Goal: Find specific page/section: Find specific page/section

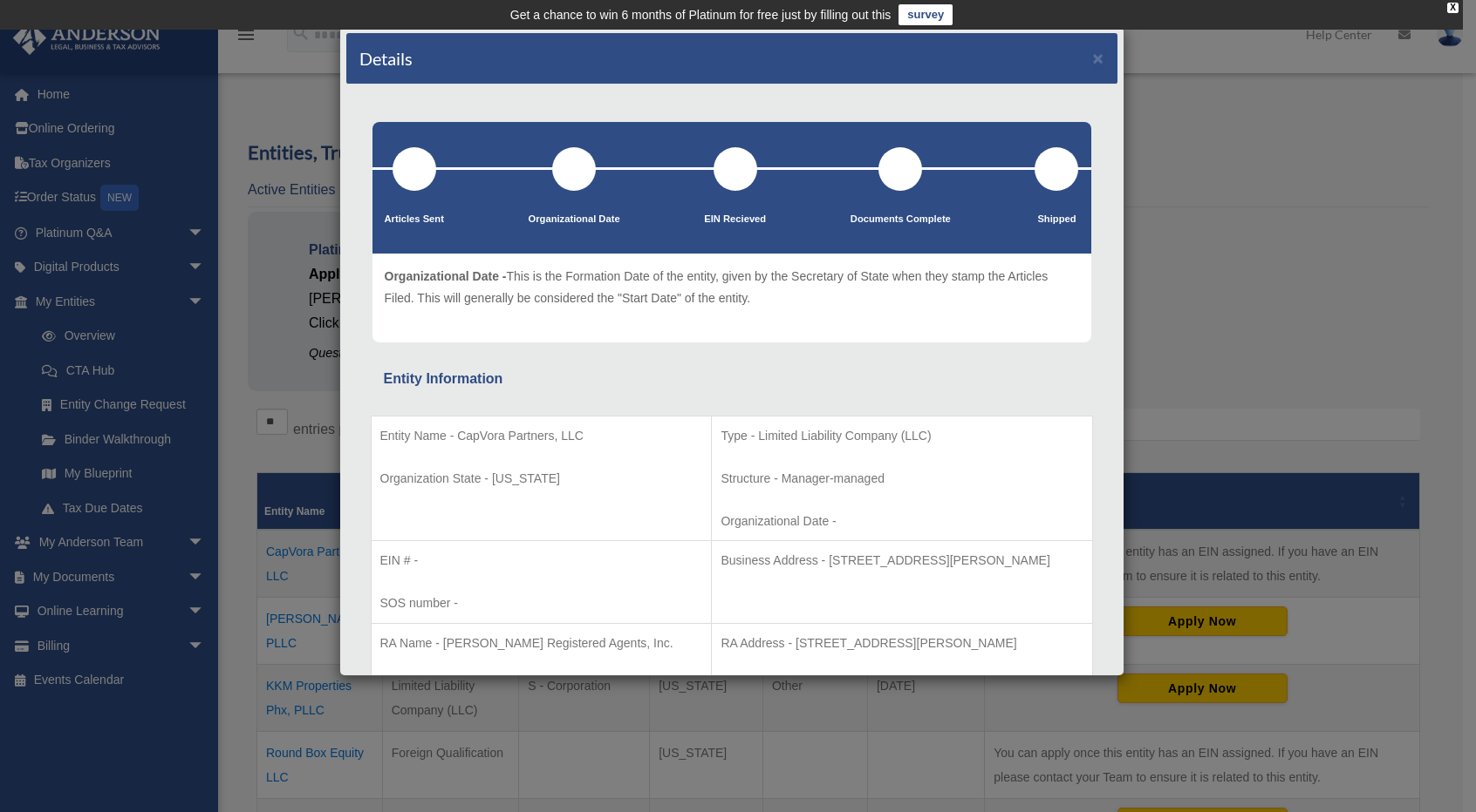
scroll to position [261, 0]
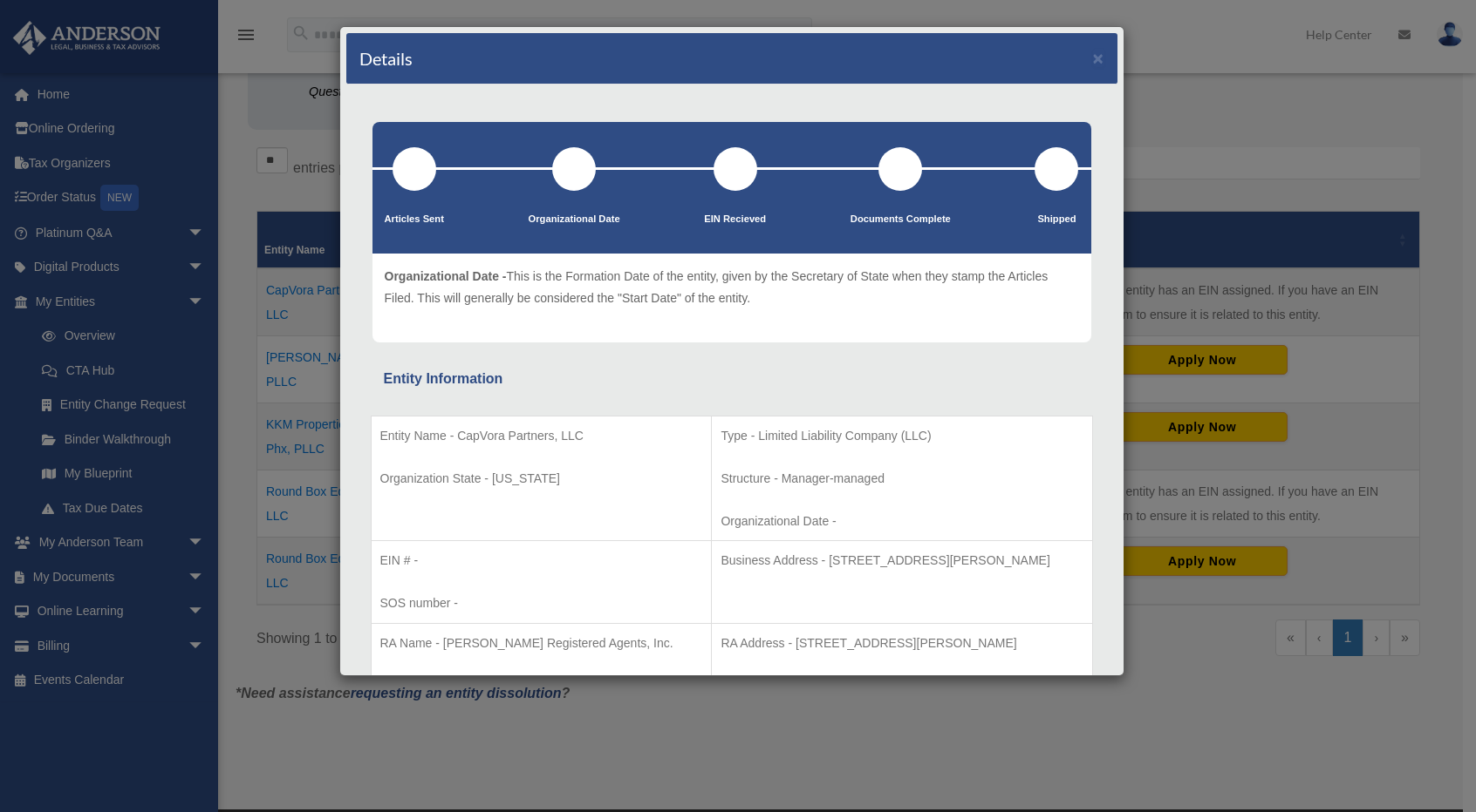
click at [1090, 55] on div "Details ×" at bounding box center [732, 60] width 771 height 52
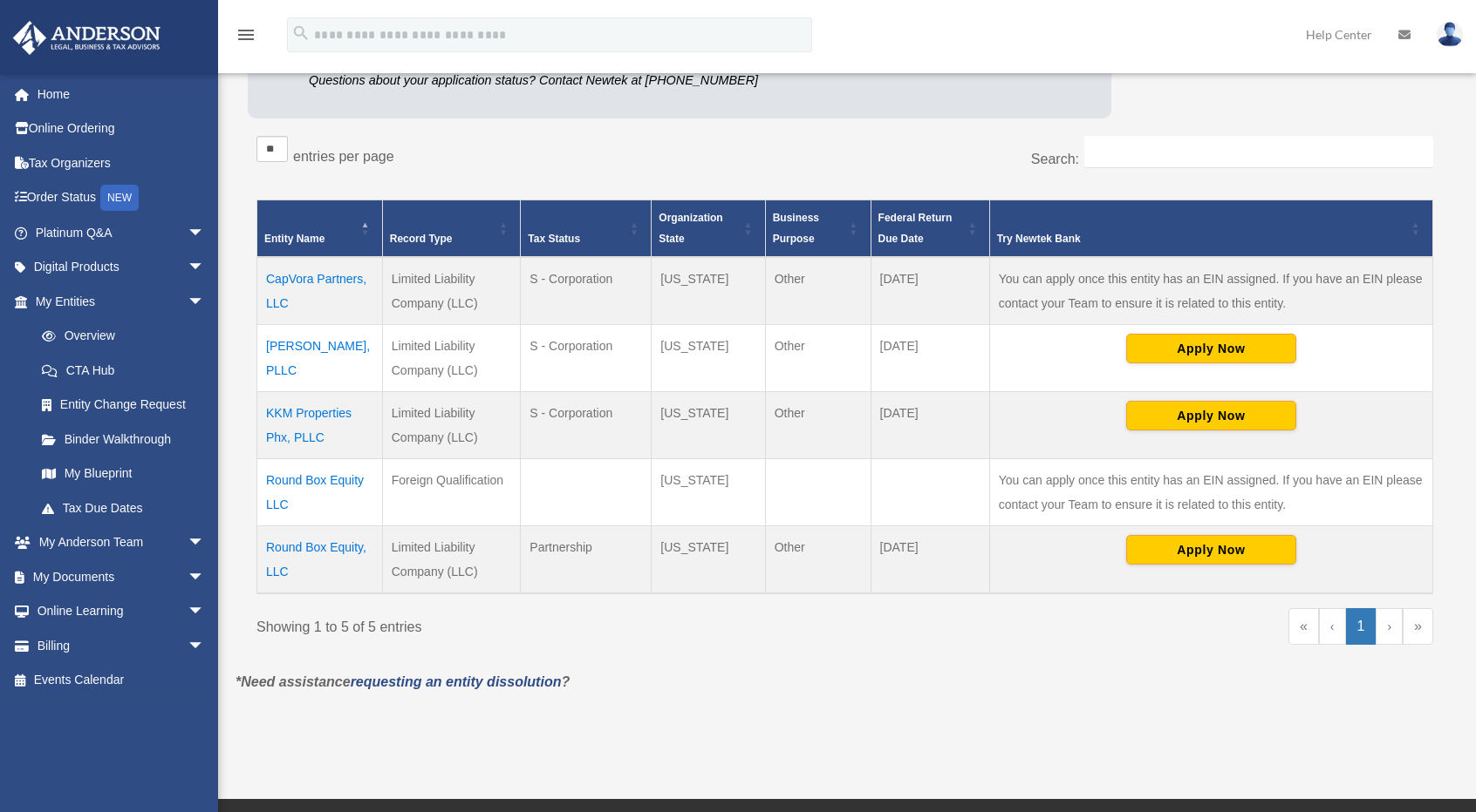
scroll to position [261, 0]
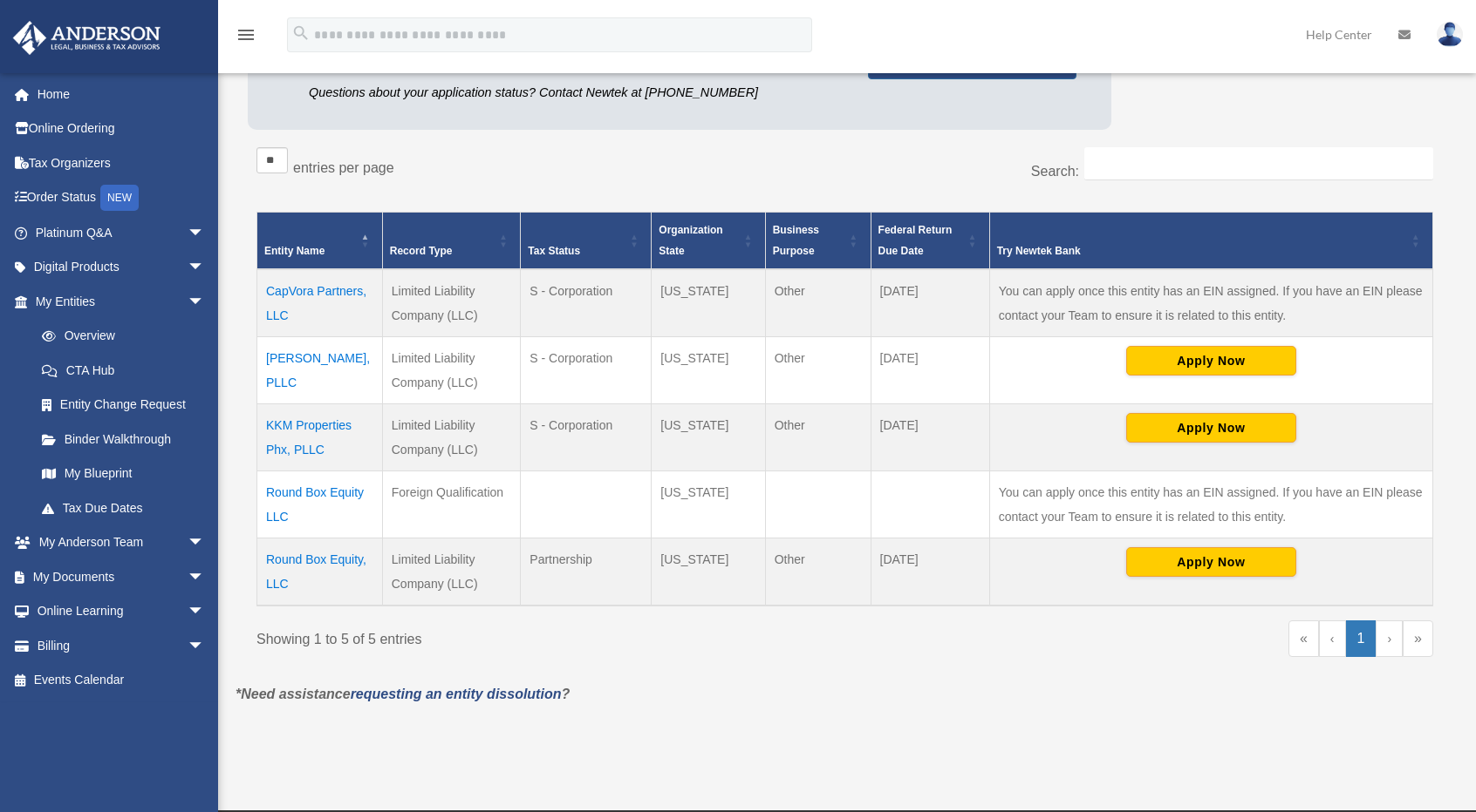
click at [307, 292] on td "CapVora Partners, LLC" at bounding box center [320, 303] width 126 height 68
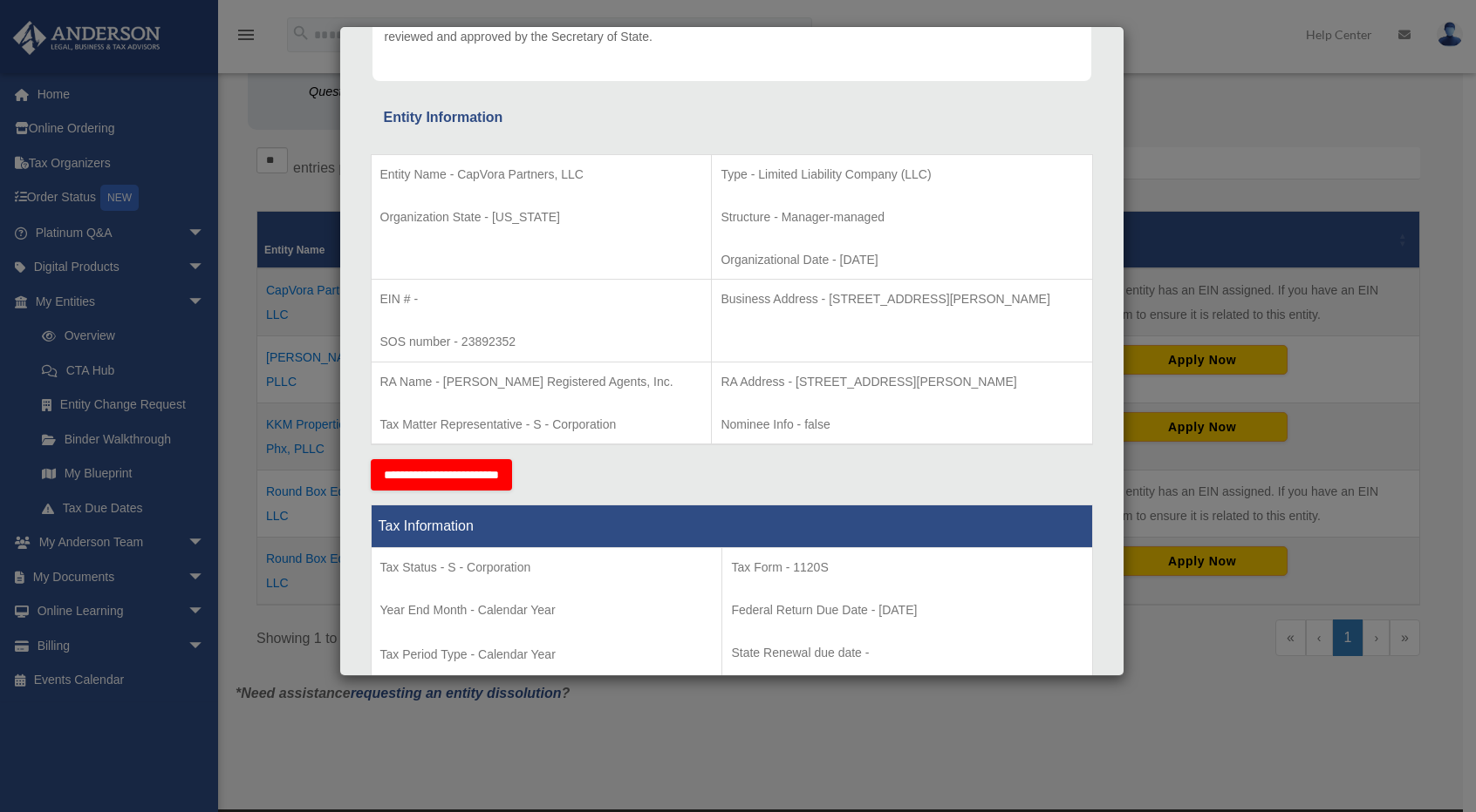
scroll to position [0, 0]
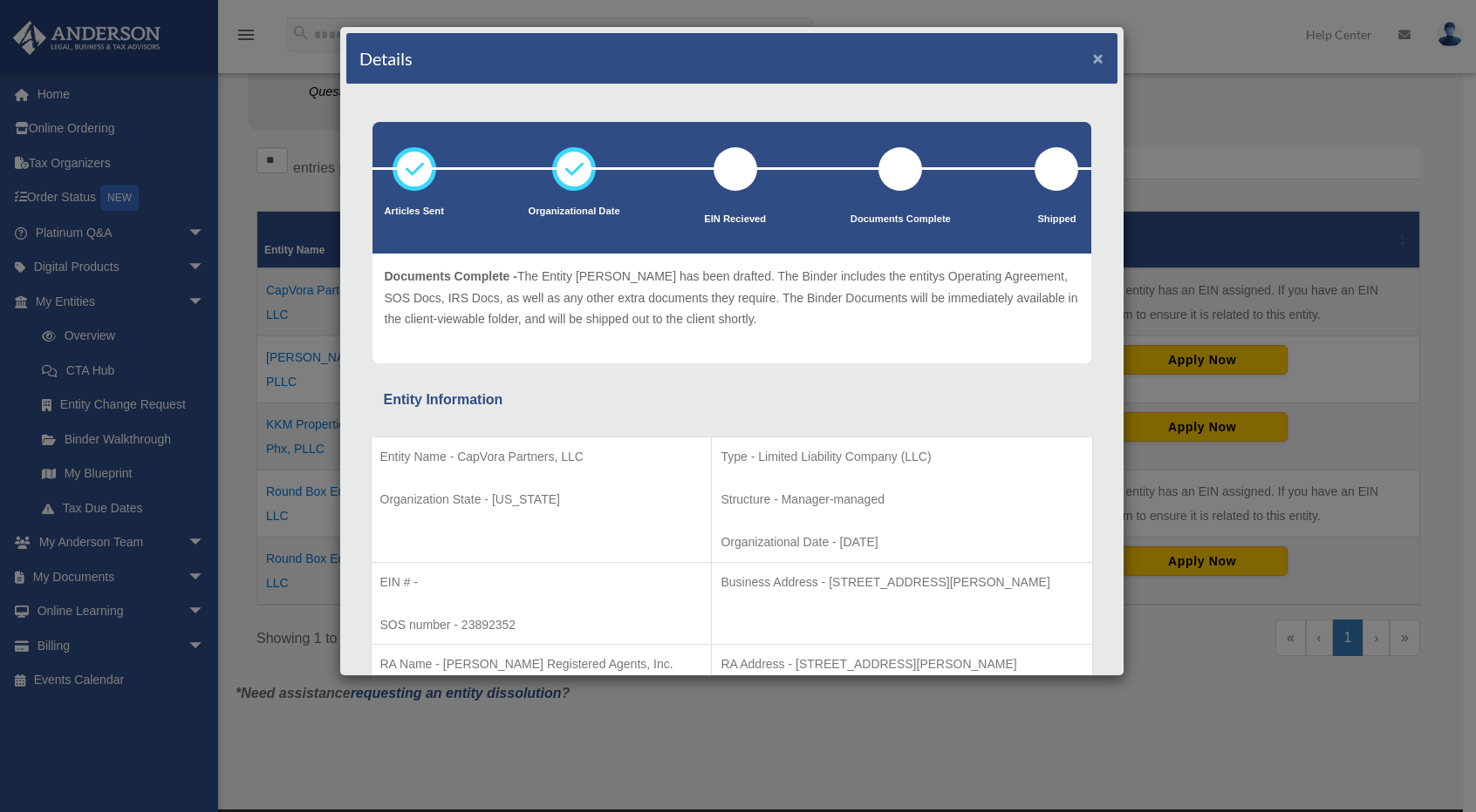
drag, startPoint x: 1084, startPoint y: 51, endPoint x: 1075, endPoint y: 61, distance: 13.5
click at [1093, 51] on button "×" at bounding box center [1099, 58] width 12 height 18
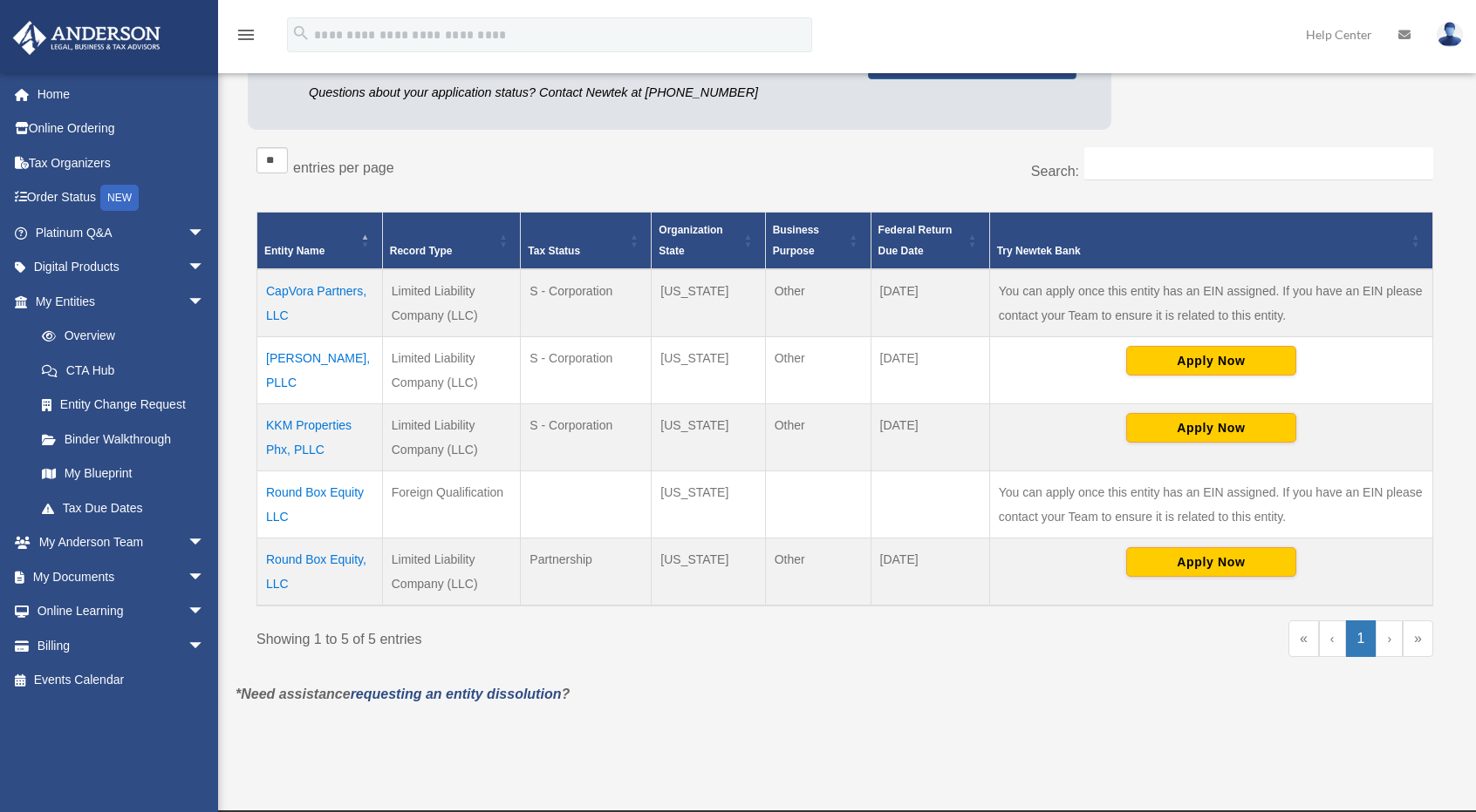
click at [299, 360] on td "[PERSON_NAME], PLLC" at bounding box center [320, 370] width 126 height 67
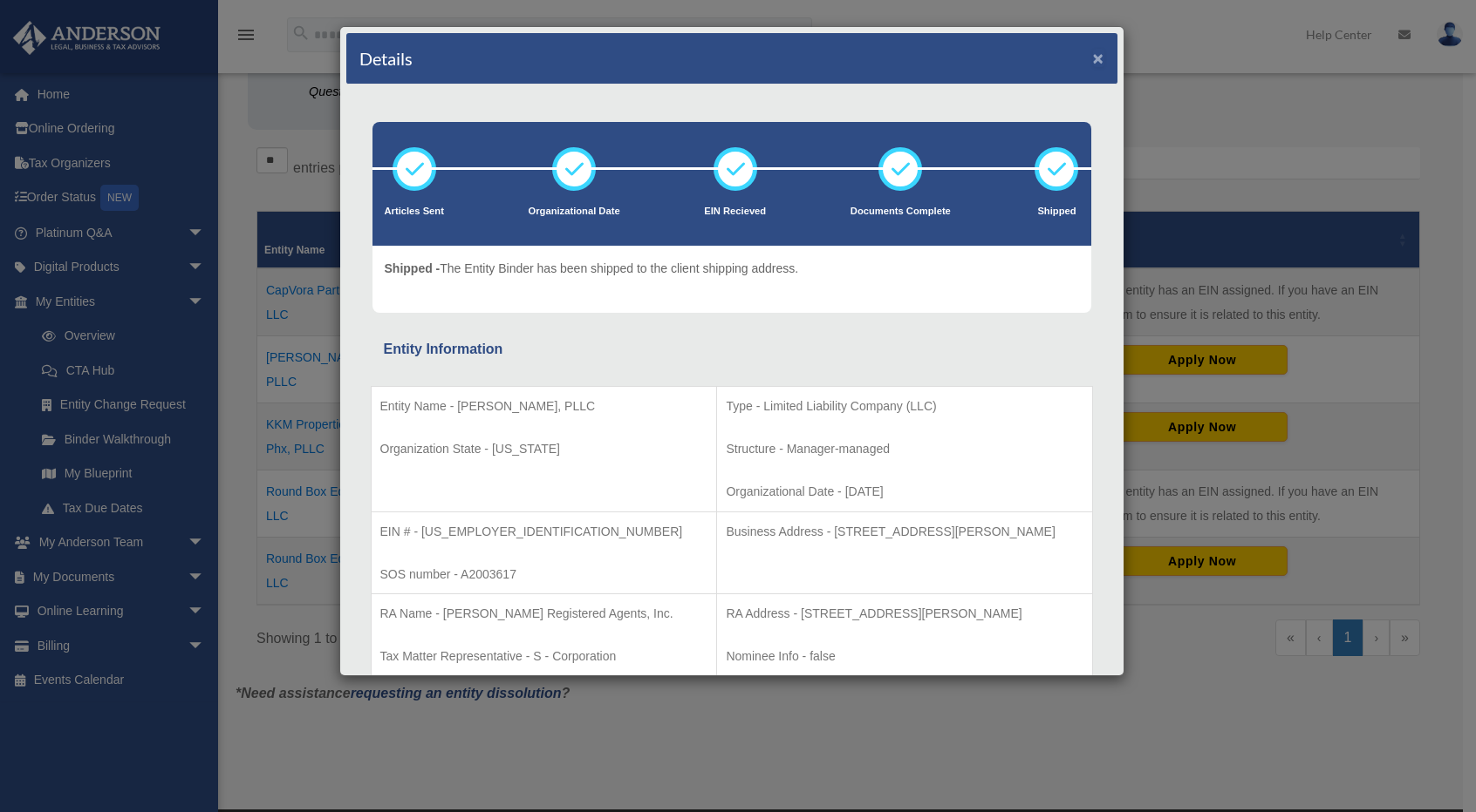
click at [1093, 56] on button "×" at bounding box center [1099, 58] width 12 height 18
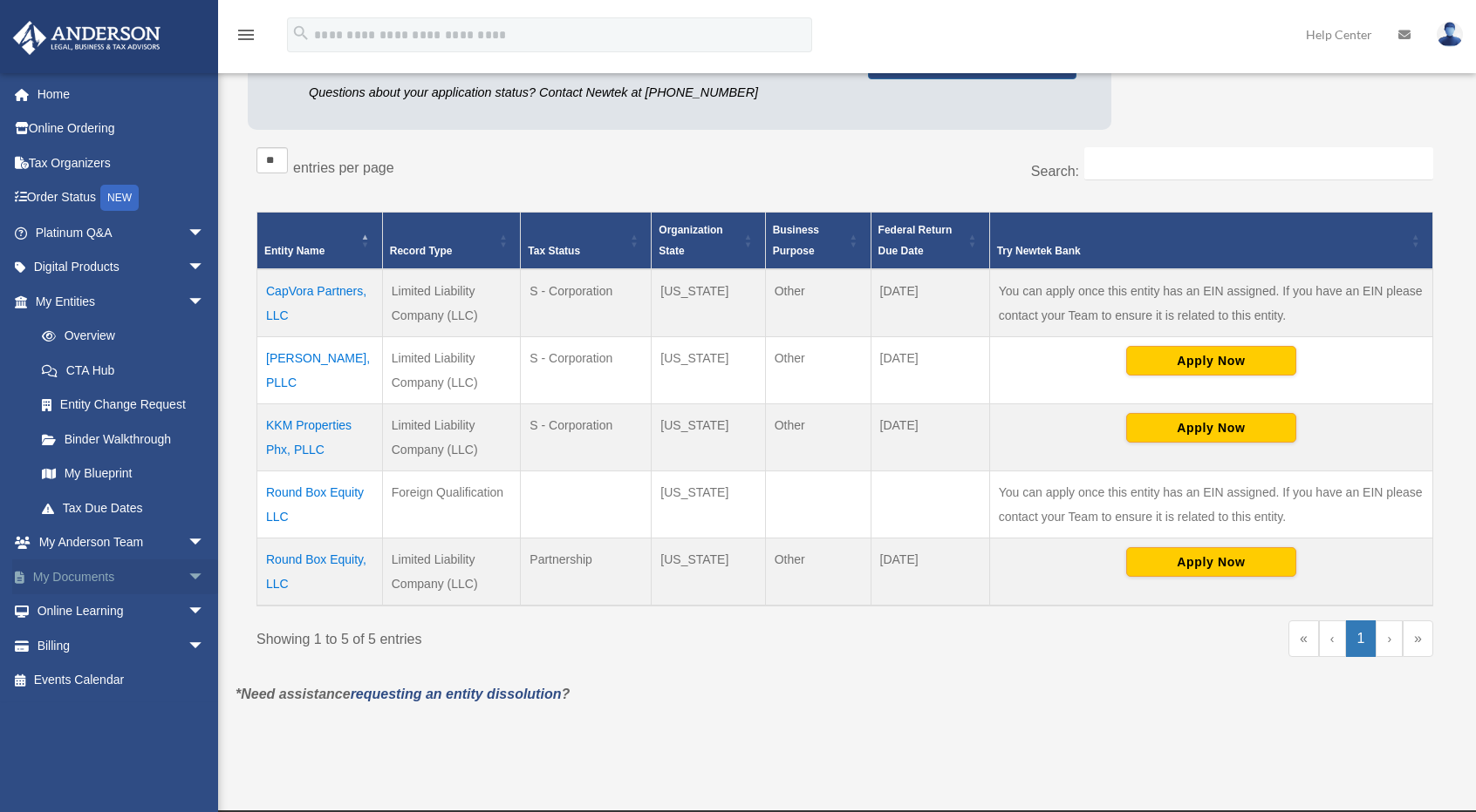
click at [187, 570] on span "arrow_drop_down" at bounding box center [205, 577] width 35 height 36
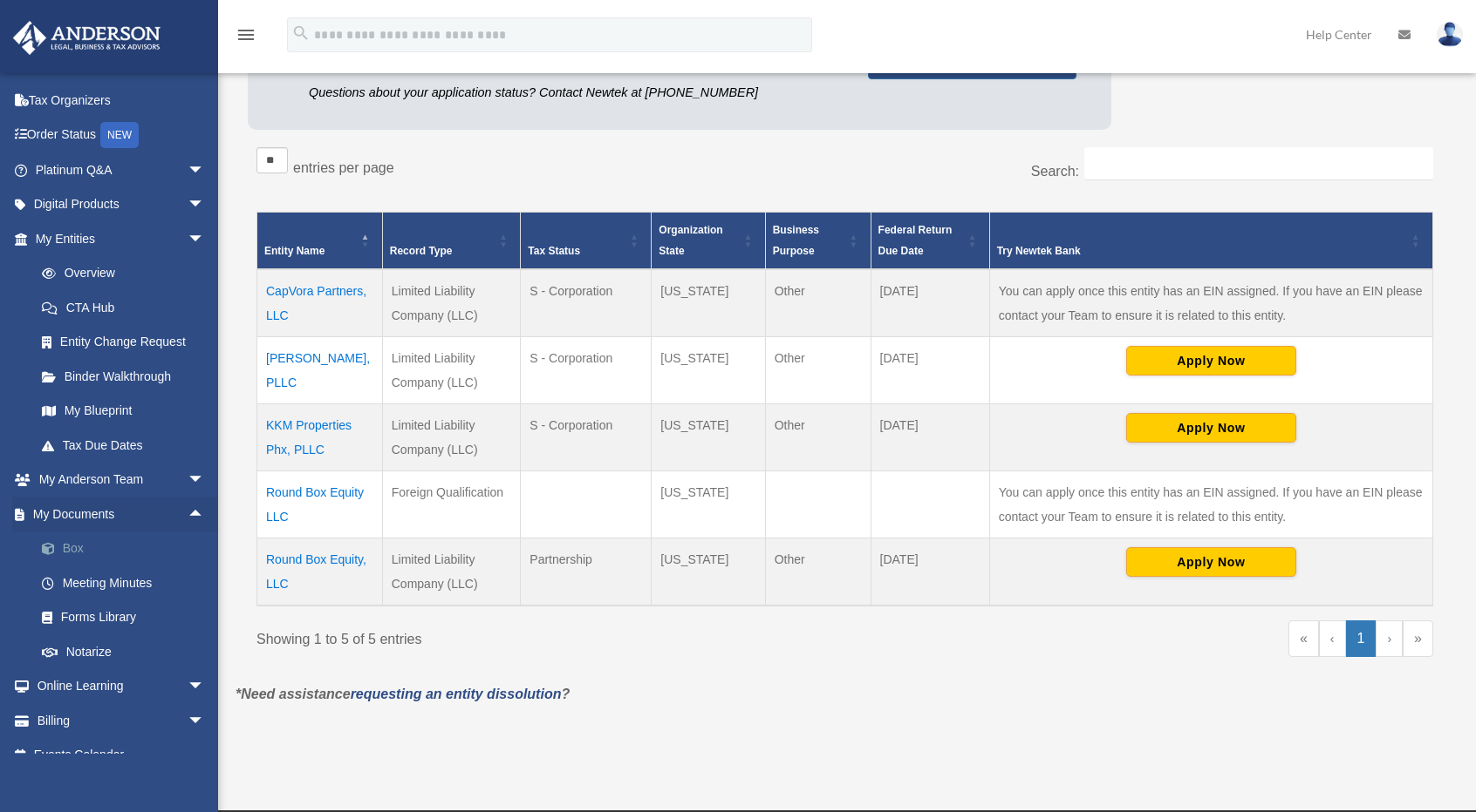
scroll to position [84, 0]
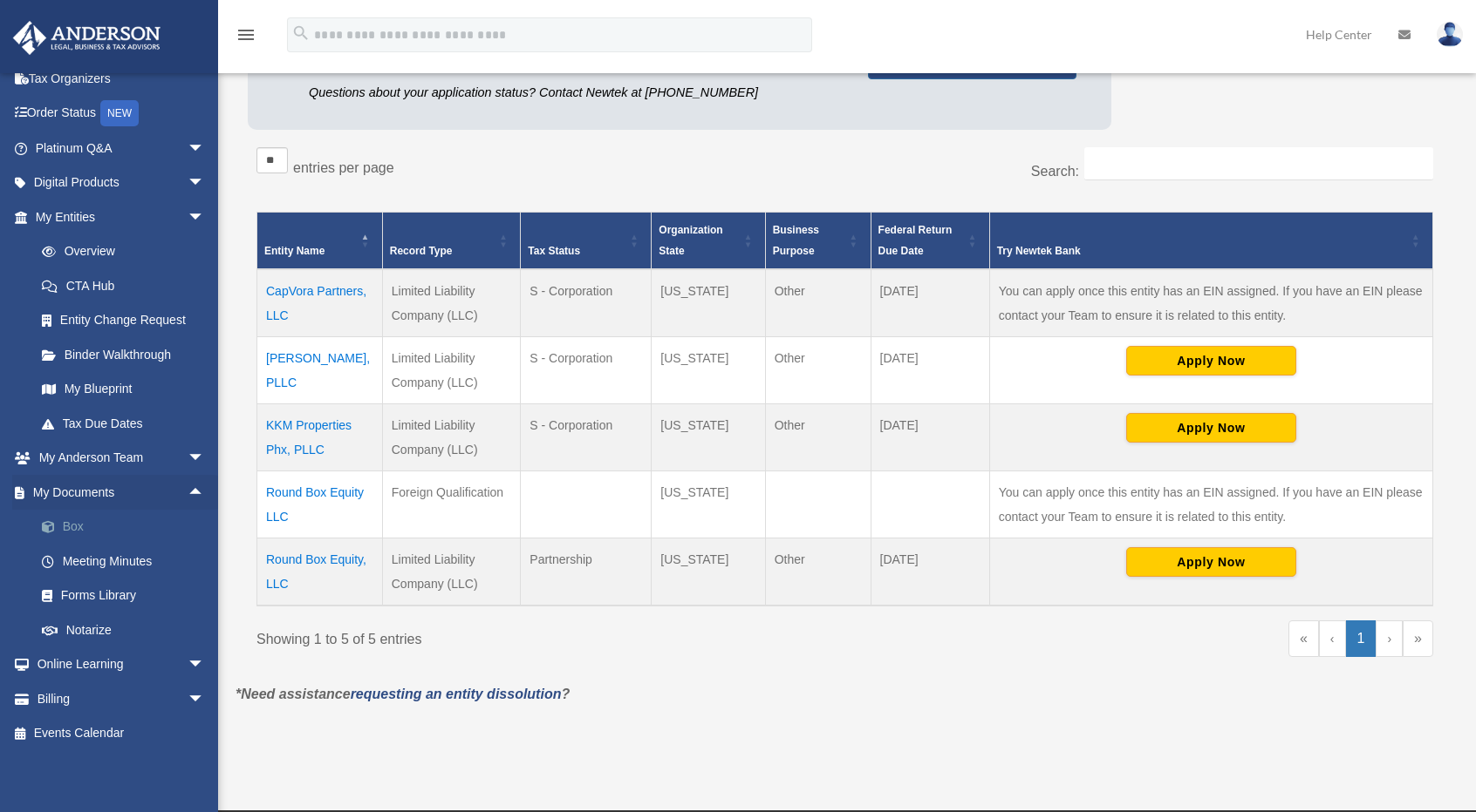
click at [121, 527] on link "Box" at bounding box center [127, 527] width 206 height 35
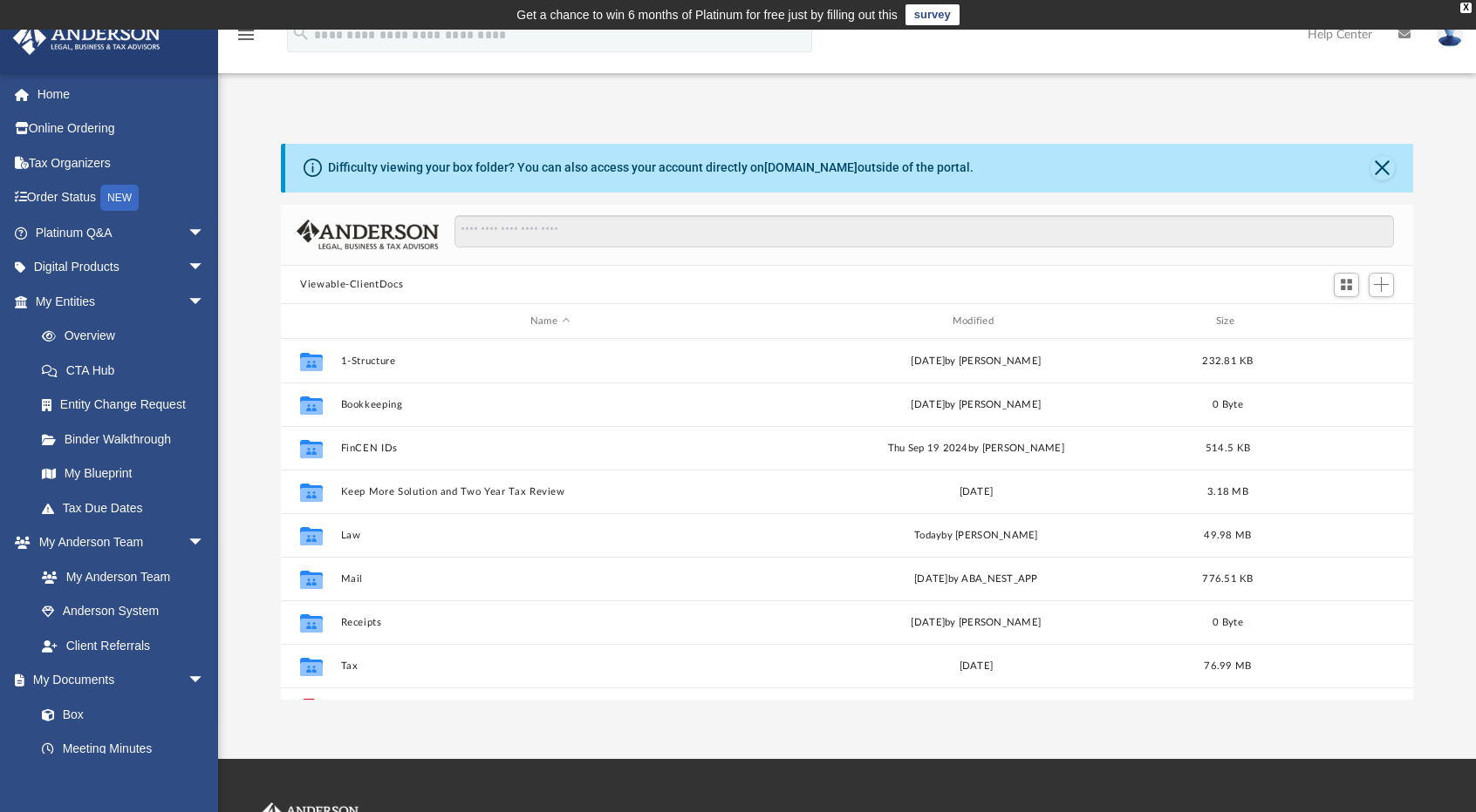
scroll to position [383, 1118]
